Goal: Submit feedback/report problem

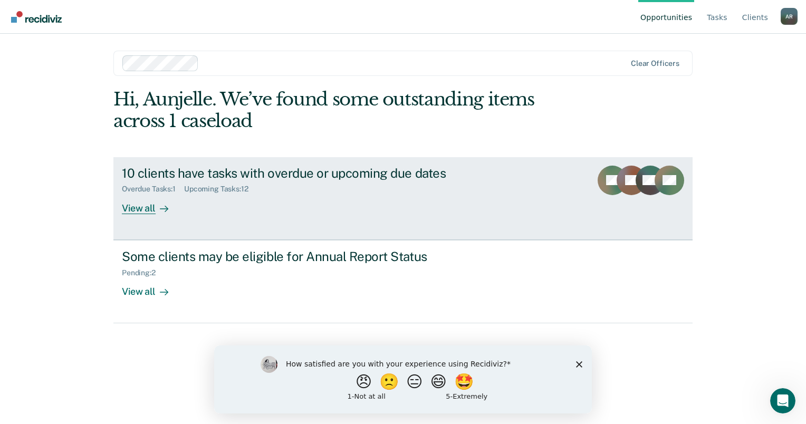
click at [146, 208] on div "View all" at bounding box center [151, 204] width 59 height 21
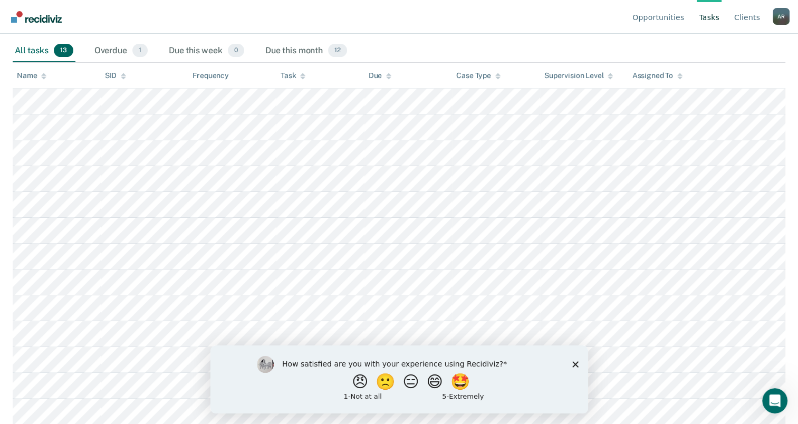
scroll to position [163, 0]
click at [580, 368] on div "How satisfied are you with your experience using Recidiviz? 😠 🙁 😑 😄 🤩 1 - Not a…" at bounding box center [399, 379] width 378 height 68
click at [575, 364] on polygon "Close survey" at bounding box center [575, 364] width 6 height 6
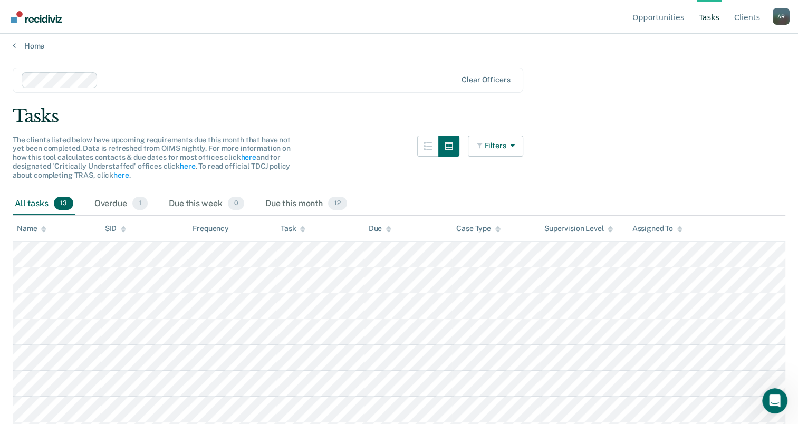
scroll to position [0, 0]
